Goal: Check status: Check status

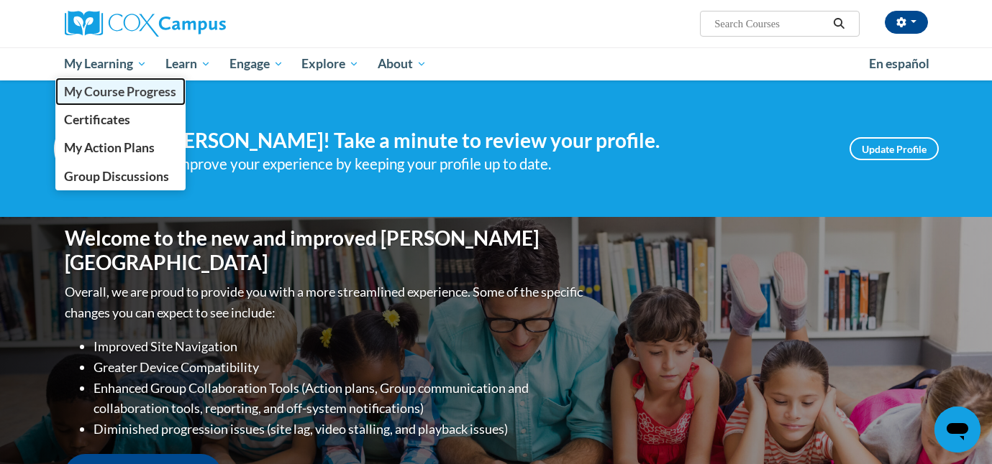
click at [124, 88] on span "My Course Progress" at bounding box center [120, 91] width 112 height 15
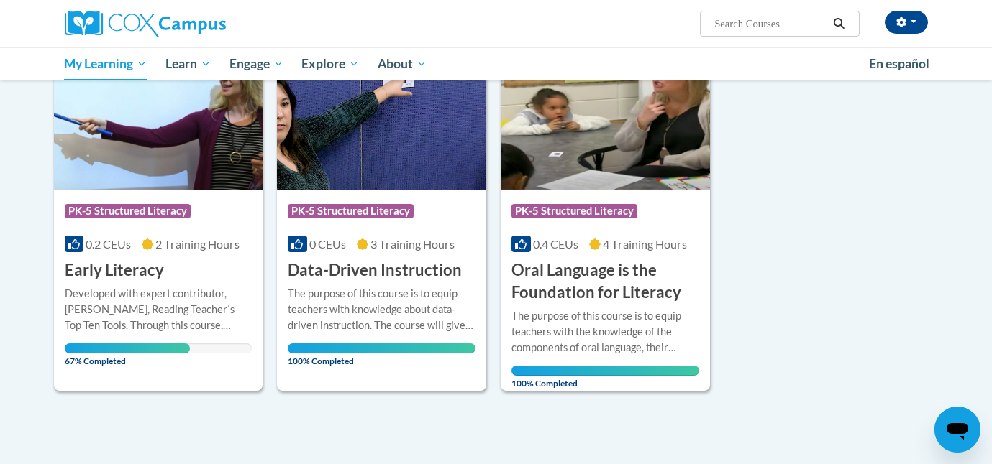
scroll to position [224, 0]
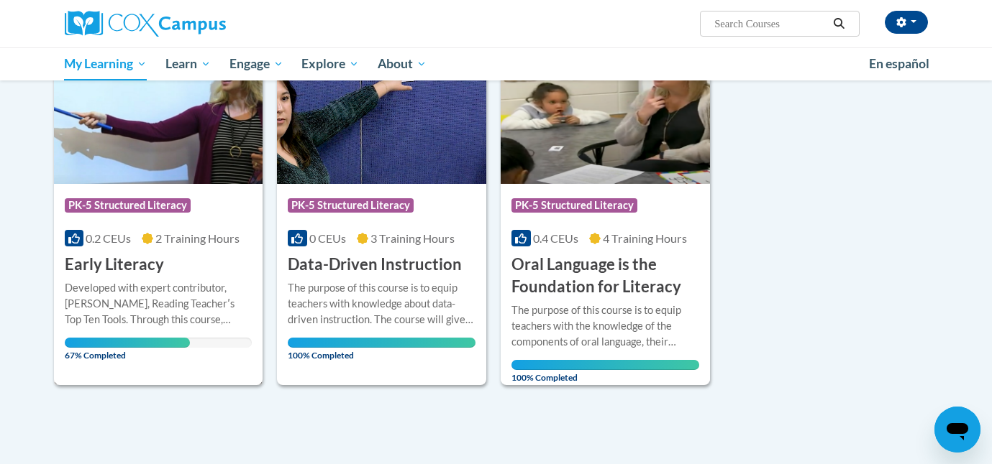
click at [134, 168] on img at bounding box center [158, 110] width 209 height 147
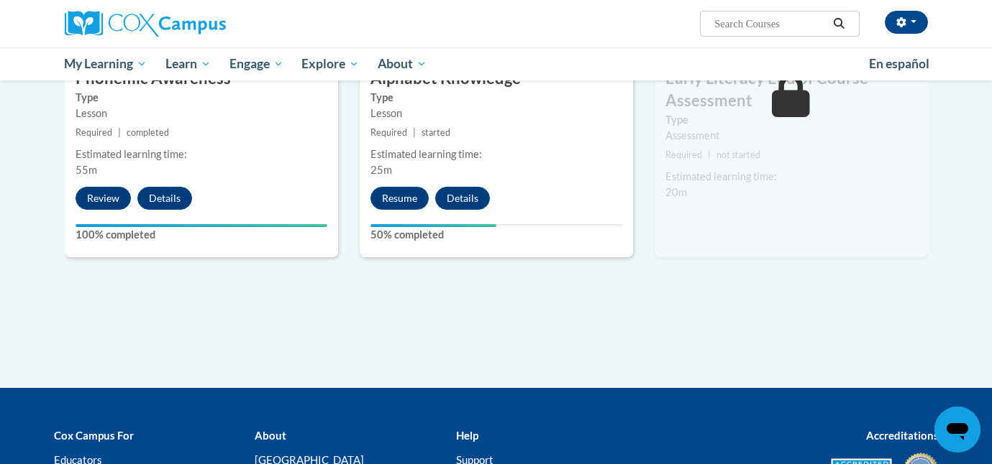
scroll to position [864, 0]
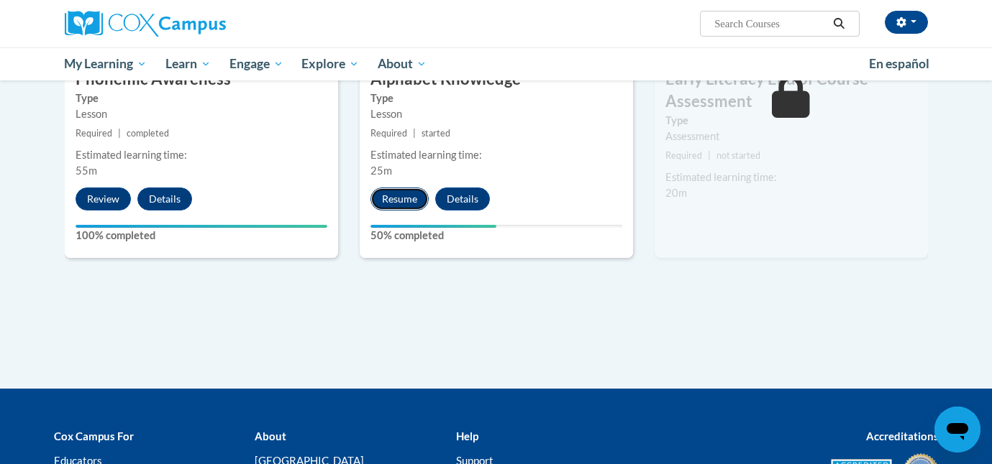
click at [410, 188] on button "Resume" at bounding box center [399, 199] width 58 height 23
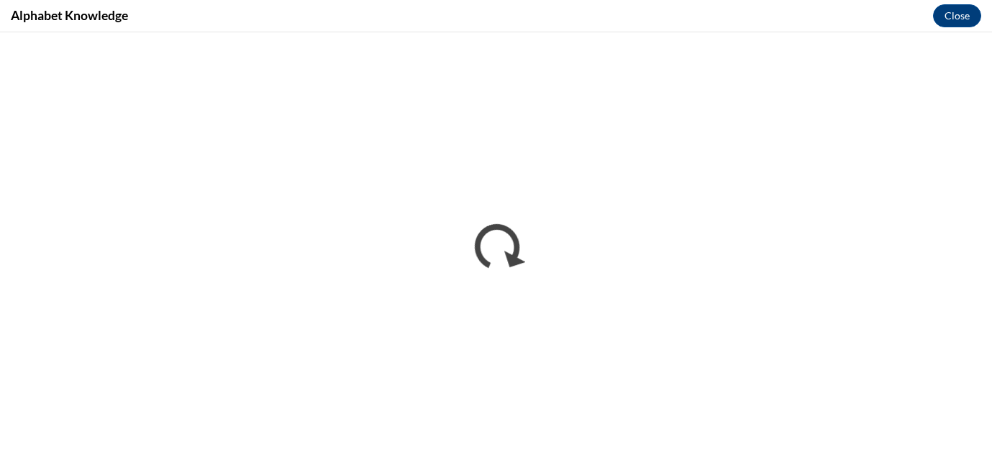
scroll to position [0, 0]
